Goal: Book appointment/travel/reservation

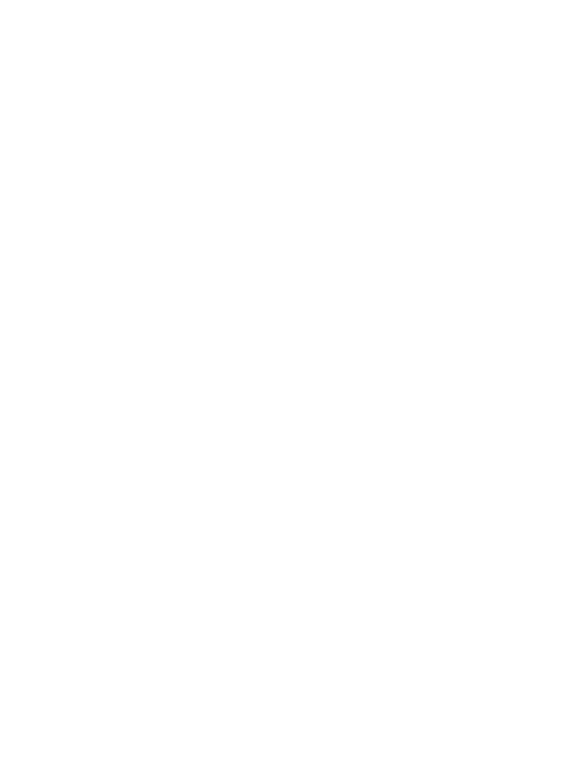
click at [54, 476] on span "[PERSON_NAME] e il suo team" at bounding box center [98, 476] width 138 height 11
click at [81, 471] on span "[PERSON_NAME] e il suo team" at bounding box center [98, 476] width 138 height 11
click at [286, 207] on span "[PERSON_NAME] e il suo team" at bounding box center [293, 222] width 528 height 30
click at [56, 207] on span "[PERSON_NAME] e il suo team" at bounding box center [293, 222] width 528 height 30
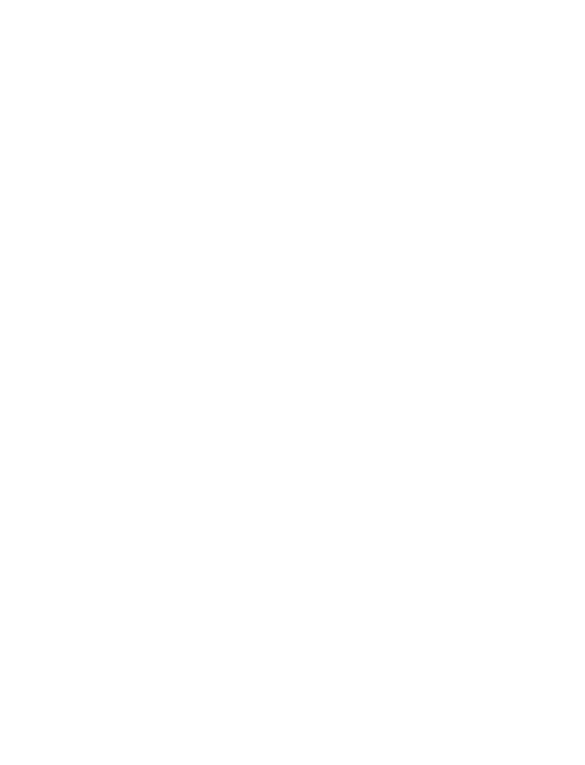
scroll to position [1508, 0]
click at [549, 381] on icon at bounding box center [556, 397] width 39 height 32
click at [558, 381] on icon at bounding box center [556, 397] width 39 height 32
click at [552, 381] on icon at bounding box center [556, 397] width 39 height 32
click at [35, 381] on icon at bounding box center [28, 397] width 39 height 32
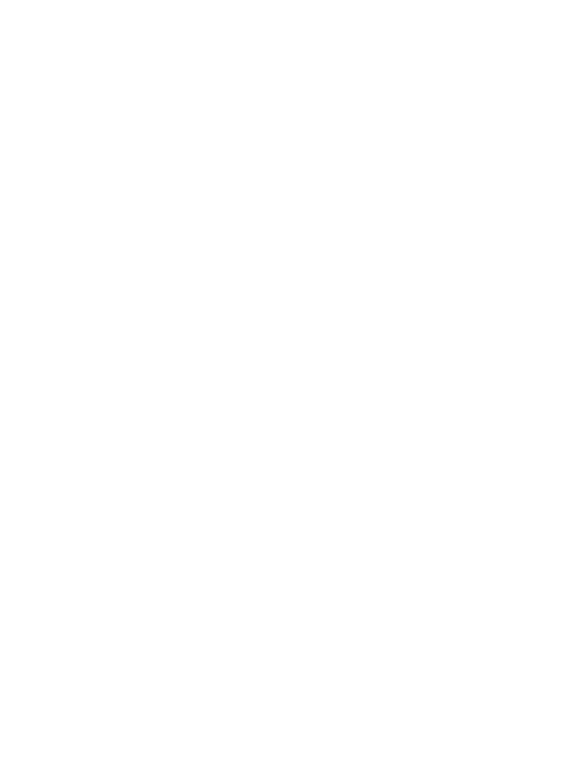
click at [557, 381] on icon at bounding box center [556, 397] width 39 height 32
click at [552, 381] on icon at bounding box center [556, 397] width 39 height 32
click at [558, 235] on icon at bounding box center [556, 247] width 31 height 25
click at [369, 392] on span "2–5 Persone" at bounding box center [354, 399] width 52 height 14
click at [359, 421] on link "Scopri di più" at bounding box center [345, 426] width 70 height 11
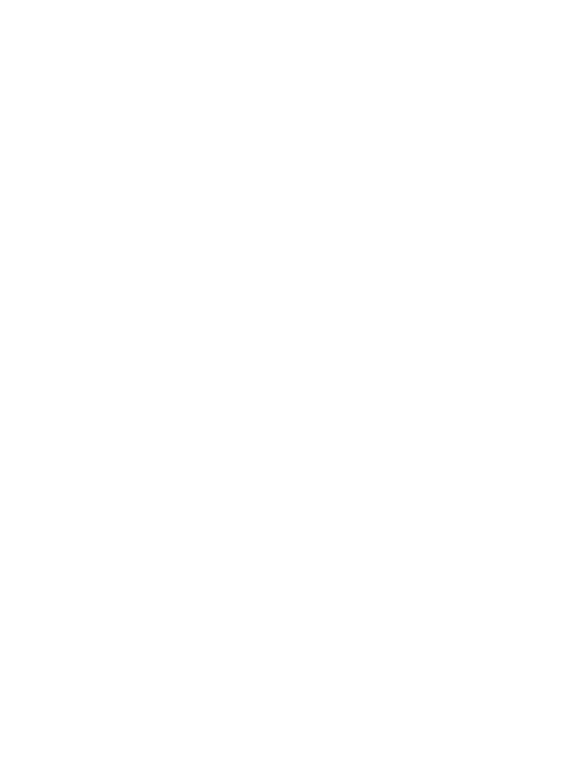
scroll to position [1374, 0]
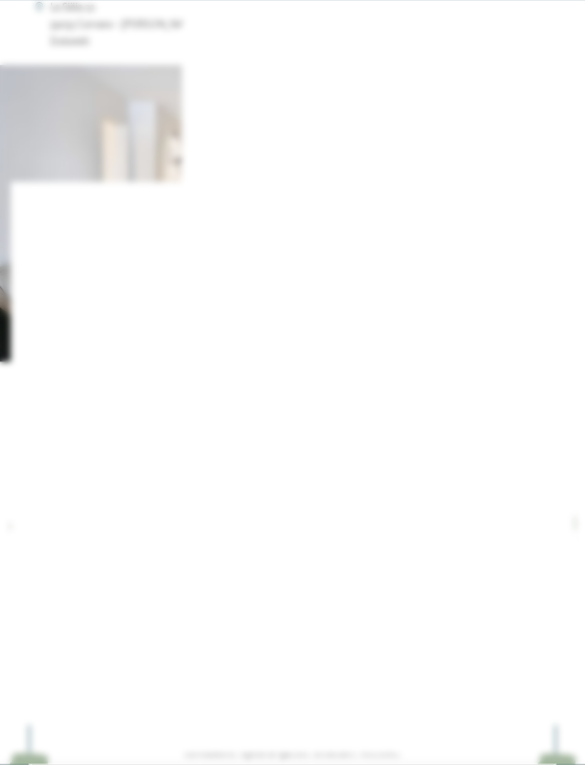
click at [552, 53] on icon at bounding box center [556, 53] width 31 height 25
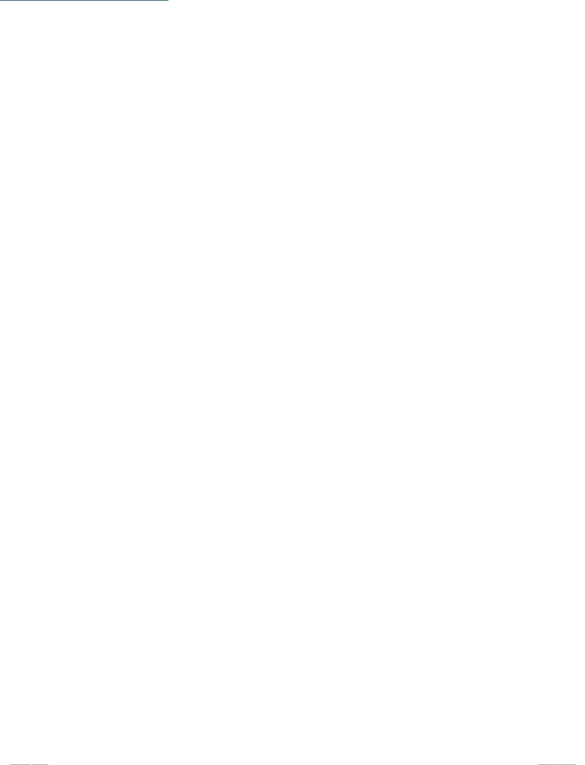
scroll to position [1375, 0]
